Goal: Transaction & Acquisition: Purchase product/service

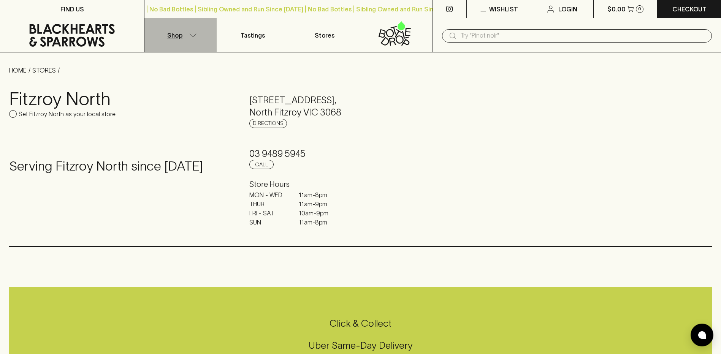
click at [188, 36] on button "Shop" at bounding box center [180, 35] width 72 height 34
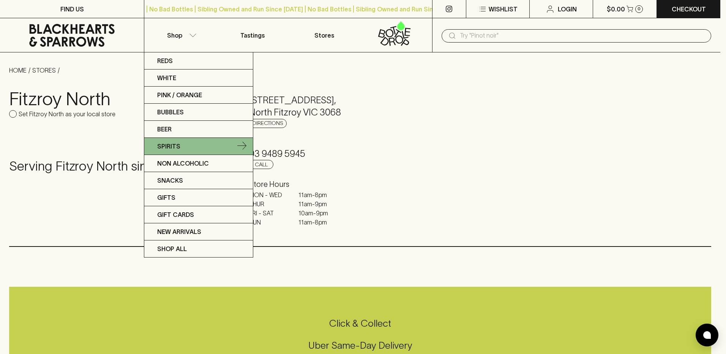
click at [245, 140] on link "Spirits" at bounding box center [198, 146] width 109 height 17
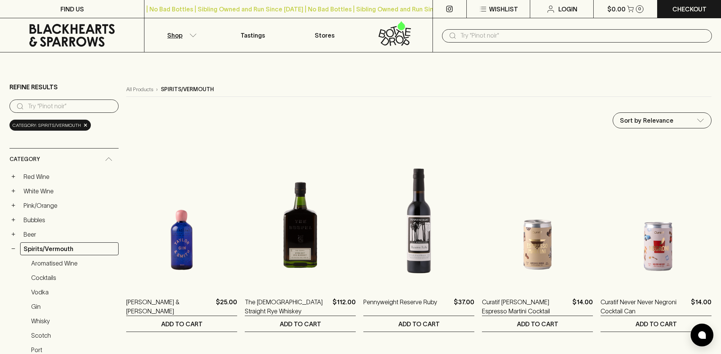
click at [533, 32] on input "text" at bounding box center [582, 36] width 245 height 12
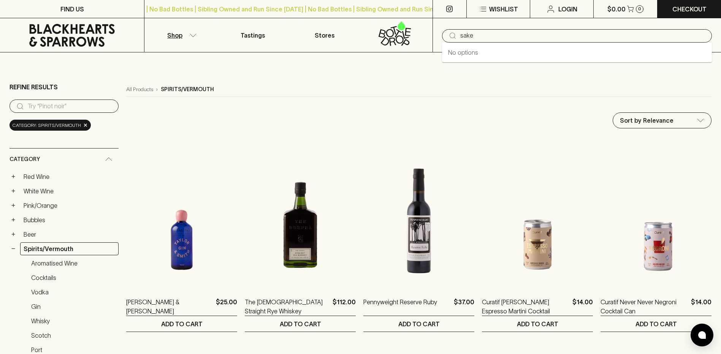
type input "sake"
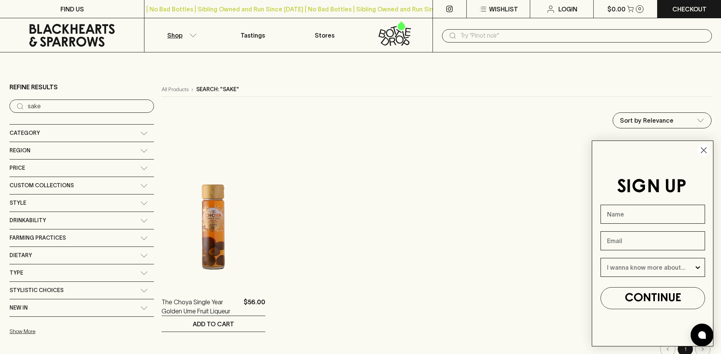
click at [49, 187] on span "Custom Collections" at bounding box center [41, 185] width 64 height 9
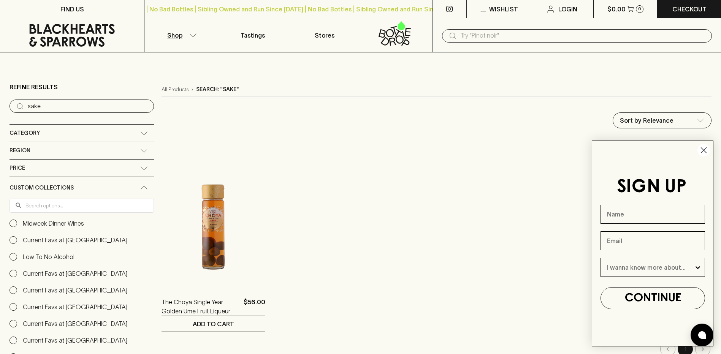
click at [49, 187] on span "Custom Collections" at bounding box center [41, 187] width 64 height 9
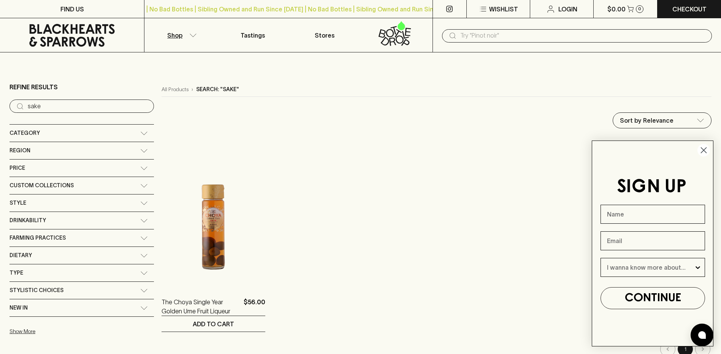
click at [701, 152] on circle "Close dialog" at bounding box center [703, 150] width 13 height 13
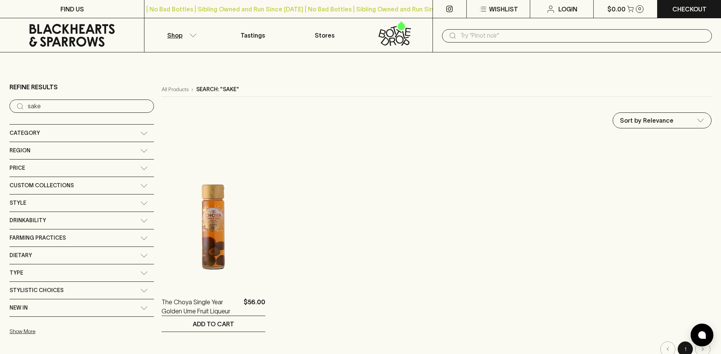
click at [191, 34] on icon "button" at bounding box center [193, 35] width 8 height 4
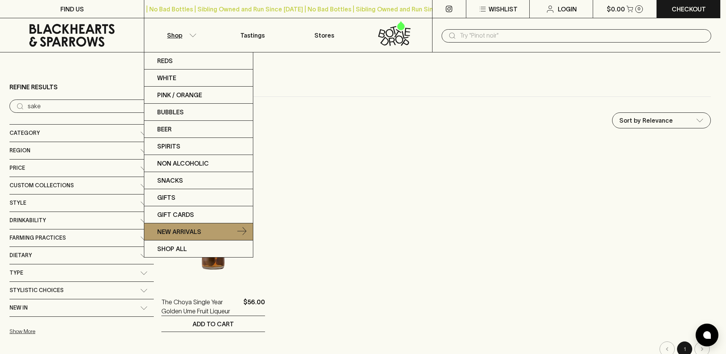
click at [190, 233] on p "New Arrivals" at bounding box center [179, 231] width 44 height 9
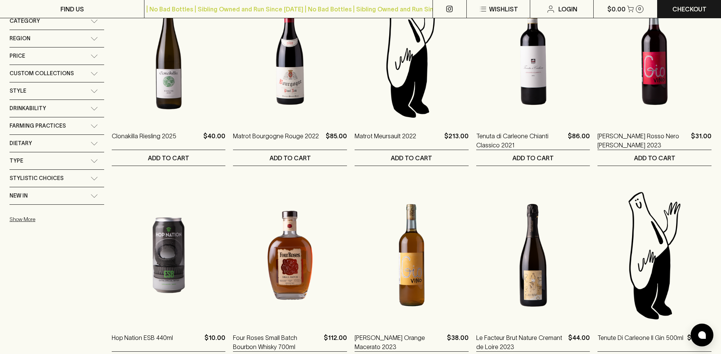
scroll to position [152, 0]
